Goal: Transaction & Acquisition: Purchase product/service

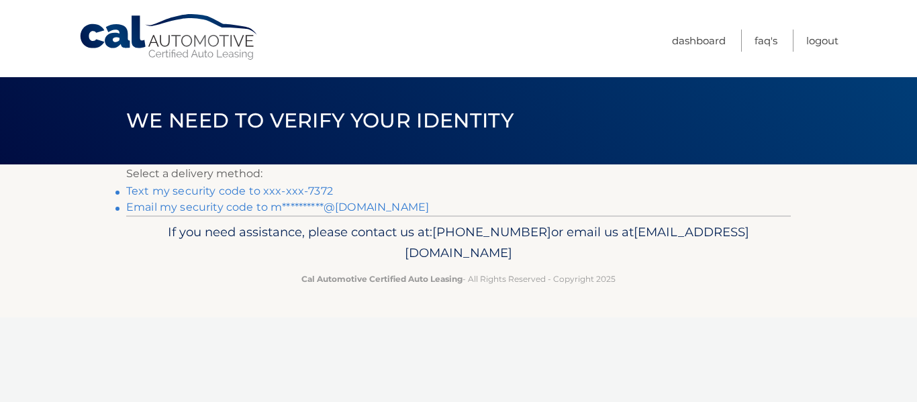
click at [223, 189] on link "Text my security code to xxx-xxx-7372" at bounding box center [229, 191] width 207 height 13
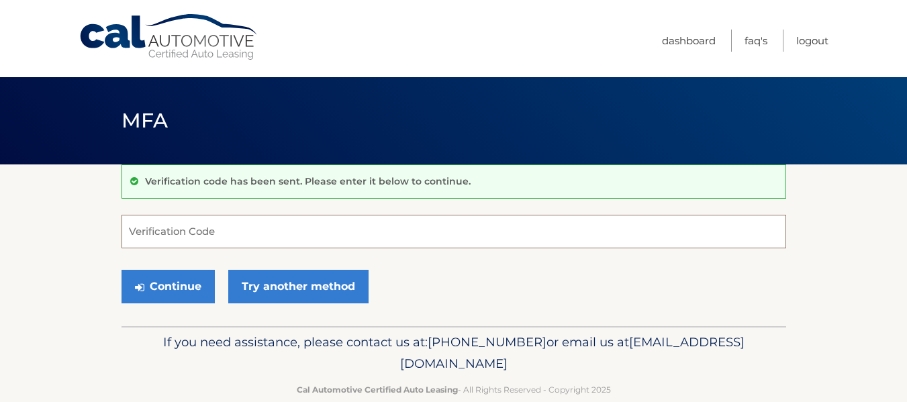
click at [169, 238] on input "Verification Code" at bounding box center [453, 232] width 664 height 34
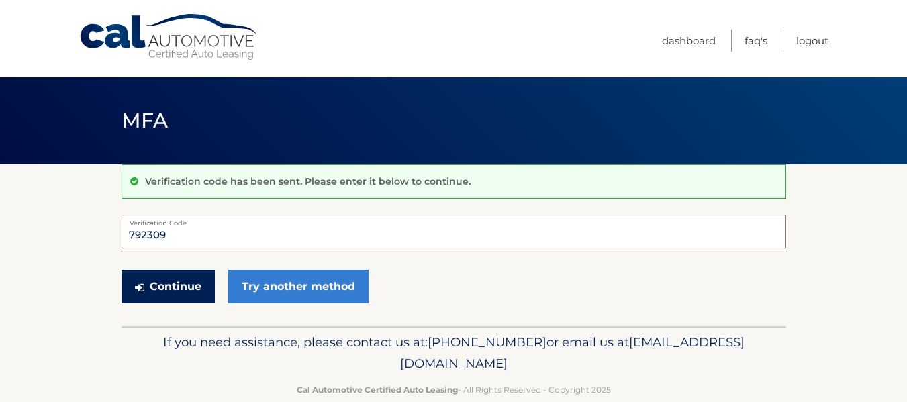
type input "792309"
click at [150, 287] on button "Continue" at bounding box center [167, 287] width 93 height 34
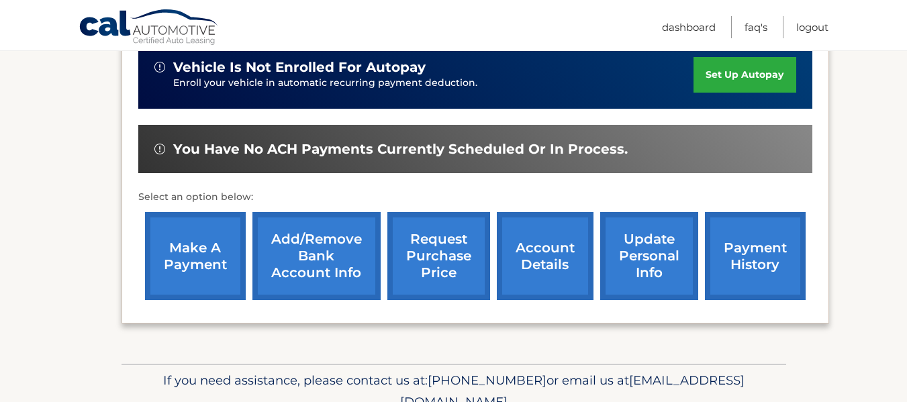
scroll to position [403, 0]
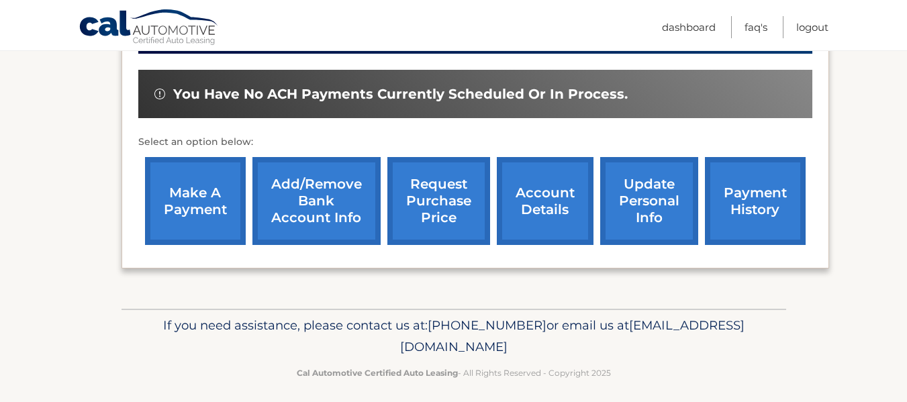
click at [187, 208] on link "make a payment" at bounding box center [195, 201] width 101 height 88
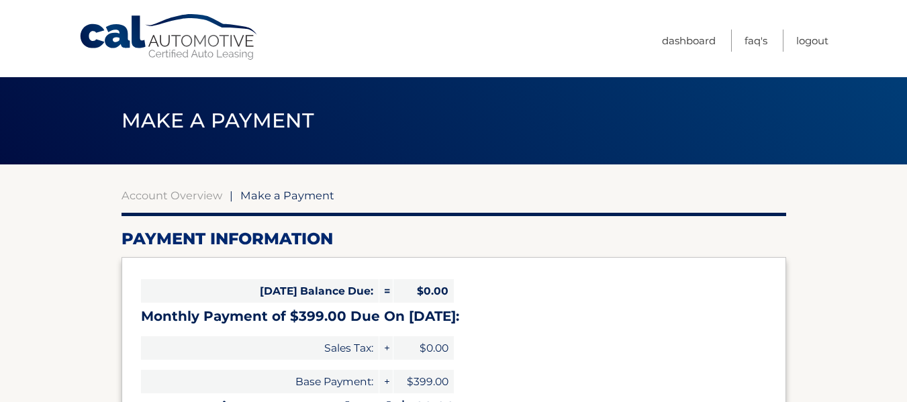
select select "ZjAwMWE4MWEtNjQ1Zi00MzkzLWFlODMtN2Y2ODRkZWU2YTY0"
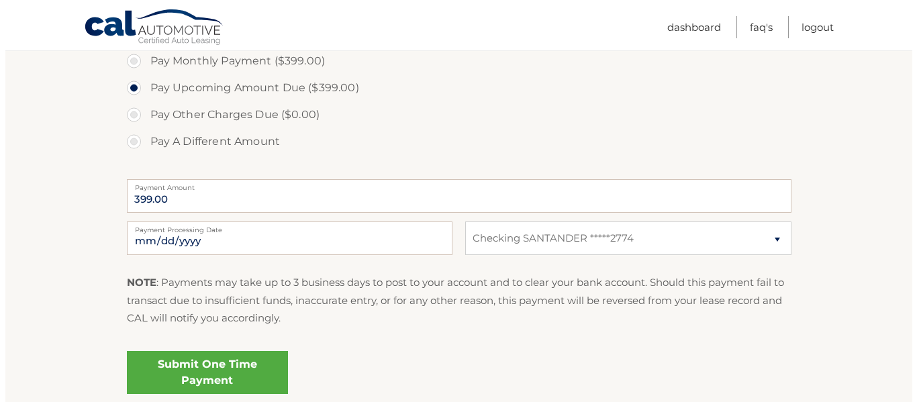
scroll to position [470, 0]
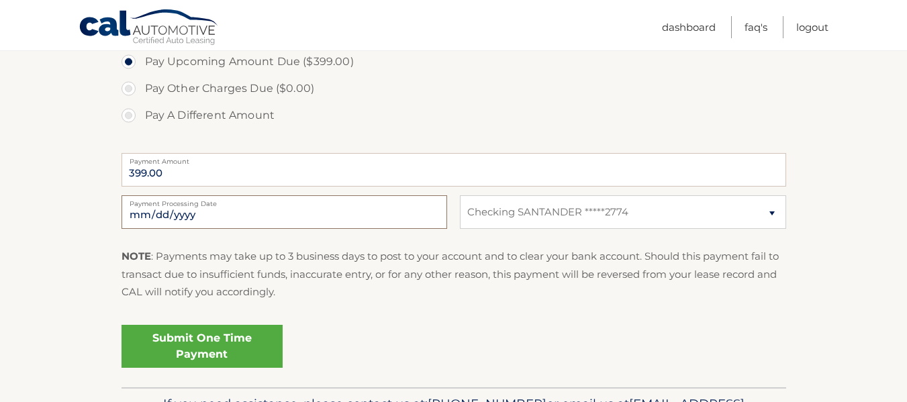
click at [173, 213] on input "2025-10-08" at bounding box center [283, 212] width 325 height 34
type input "2025-10-10"
click at [208, 354] on link "Submit One Time Payment" at bounding box center [201, 346] width 161 height 43
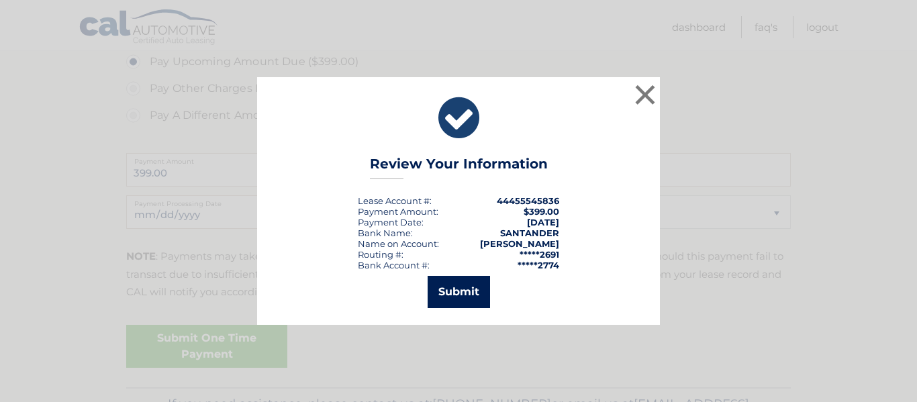
click at [462, 297] on button "Submit" at bounding box center [458, 292] width 62 height 32
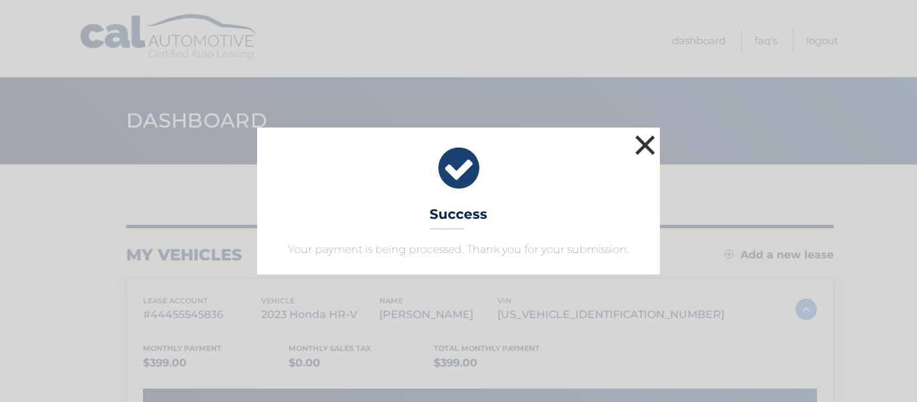
click at [646, 139] on button "×" at bounding box center [644, 145] width 27 height 27
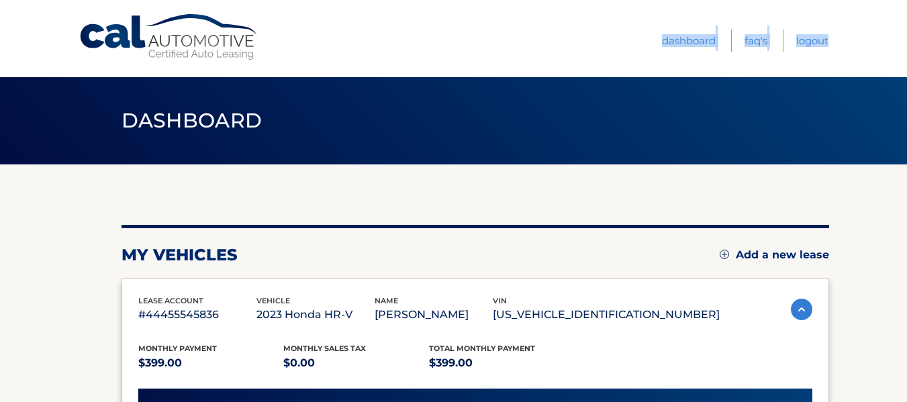
click at [827, 41] on div "Cal Automotive Menu Dashboard FAQ's Logout" at bounding box center [453, 38] width 907 height 77
click at [827, 41] on link "Logout" at bounding box center [812, 41] width 32 height 22
